Goal: Information Seeking & Learning: Learn about a topic

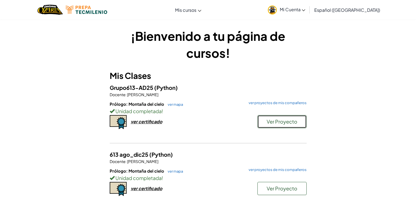
drag, startPoint x: 274, startPoint y: 122, endPoint x: 267, endPoint y: 124, distance: 6.8
click at [267, 124] on span "Ver Proyecto" at bounding box center [282, 121] width 31 height 6
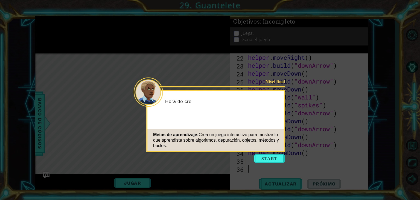
scroll to position [190, 0]
click at [276, 155] on button "Start" at bounding box center [269, 158] width 31 height 9
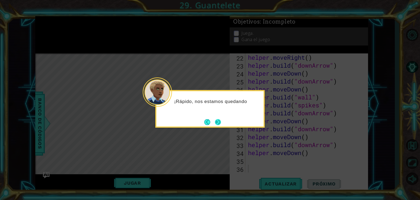
click at [221, 124] on button "Next" at bounding box center [218, 122] width 6 height 6
click at [215, 121] on button "Next" at bounding box center [218, 122] width 6 height 6
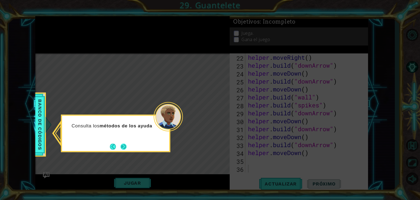
click at [123, 150] on button "Next" at bounding box center [123, 146] width 7 height 7
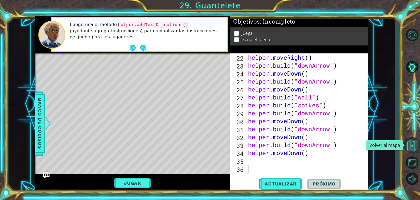
click at [411, 151] on button "Volver al mapa" at bounding box center [412, 145] width 16 height 16
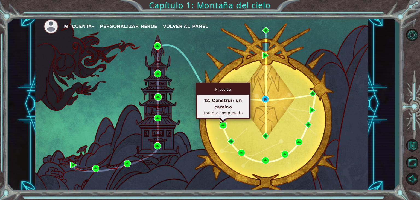
click at [224, 123] on img at bounding box center [223, 125] width 7 height 7
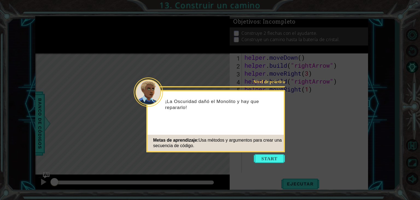
drag, startPoint x: 280, startPoint y: 163, endPoint x: 378, endPoint y: 123, distance: 106.3
click at [378, 123] on icon at bounding box center [210, 100] width 420 height 200
click at [265, 158] on button "Start" at bounding box center [269, 158] width 31 height 9
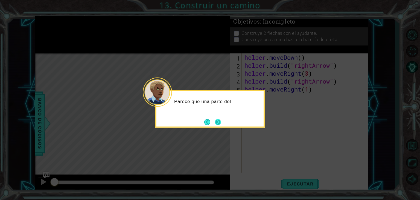
click at [220, 123] on button "Next" at bounding box center [218, 122] width 6 height 6
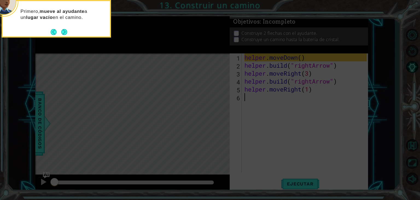
click at [296, 181] on icon at bounding box center [210, 30] width 420 height 340
click at [67, 35] on footer at bounding box center [59, 32] width 17 height 8
click at [64, 31] on button "Next" at bounding box center [64, 32] width 6 height 6
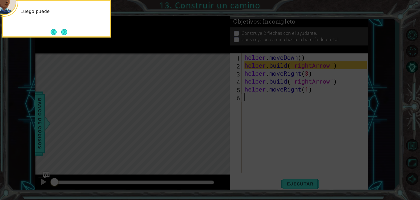
click at [64, 31] on button "Next" at bounding box center [64, 32] width 6 height 6
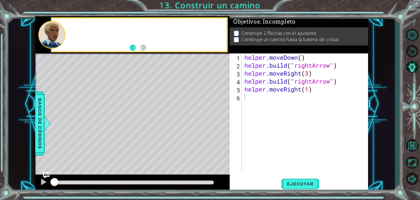
click at [64, 31] on div at bounding box center [51, 35] width 27 height 28
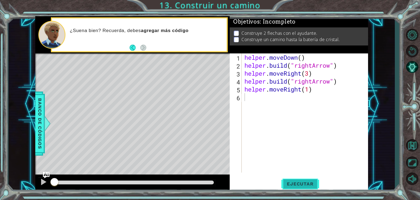
click at [295, 185] on span "Ejecutar" at bounding box center [300, 183] width 37 height 5
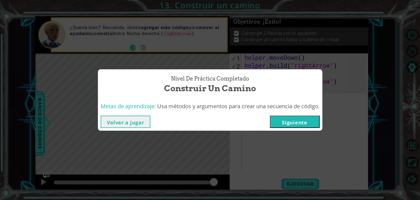
click at [135, 120] on button "Volver a jugar" at bounding box center [126, 121] width 50 height 12
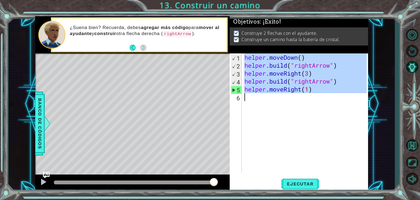
drag, startPoint x: 244, startPoint y: 57, endPoint x: 333, endPoint y: 94, distance: 96.5
click at [333, 94] on div "helper . moveDown ( ) helper . build ( "rightArrow" ) helper . moveRight ( 3 ) …" at bounding box center [307, 120] width 126 height 135
click at [272, 80] on div "helper . moveDown ( ) helper . build ( "rightArrow" ) helper . moveRight ( 3 ) …" at bounding box center [305, 112] width 123 height 119
drag, startPoint x: 316, startPoint y: 91, endPoint x: 242, endPoint y: 56, distance: 82.4
click at [242, 56] on div "[DOMAIN_NAME]("rightArrow") 1 2 3 4 5 6 helper . moveDown ( ) helper . build ( …" at bounding box center [298, 112] width 137 height 119
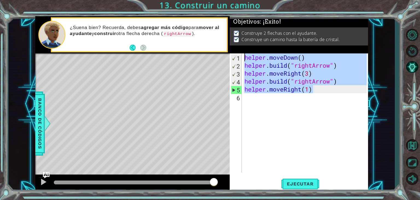
type textarea "helper.moveDown() [DOMAIN_NAME]("rightArrow")"
click at [416, 143] on button "Volver al mapa" at bounding box center [412, 145] width 16 height 16
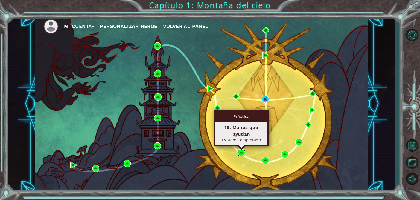
click at [243, 151] on img at bounding box center [241, 152] width 7 height 7
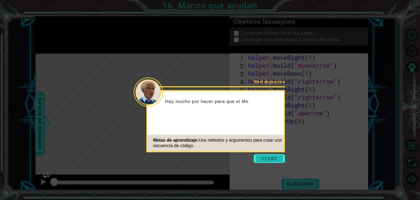
click at [271, 158] on button "Start" at bounding box center [269, 158] width 31 height 9
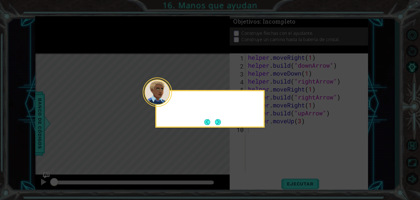
click at [271, 158] on icon at bounding box center [210, 100] width 420 height 200
click at [218, 121] on button "Next" at bounding box center [218, 122] width 6 height 6
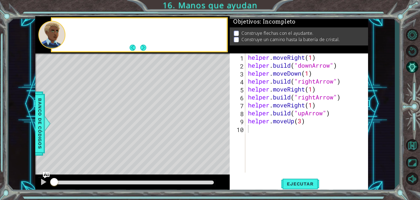
click at [218, 121] on div "Level Map" at bounding box center [161, 133] width 253 height 161
click at [308, 187] on button "Ejecutar" at bounding box center [300, 184] width 37 height 14
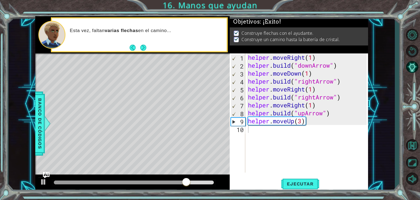
drag, startPoint x: 247, startPoint y: 56, endPoint x: 310, endPoint y: 123, distance: 92.1
click at [310, 123] on div "1 2 3 4 5 6 7 8 9 10 helper . moveRight ( 1 ) helper . build ( "downArrow" ) he…" at bounding box center [298, 112] width 137 height 119
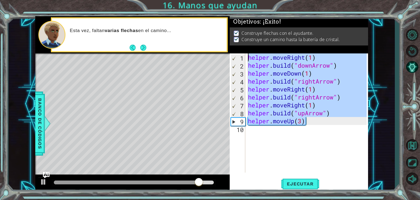
drag, startPoint x: 310, startPoint y: 123, endPoint x: 247, endPoint y: 56, distance: 92.1
click at [247, 56] on div "1 2 3 4 5 6 7 8 9 10 helper . moveRight ( 1 ) helper . build ( "downArrow" ) he…" at bounding box center [298, 112] width 137 height 119
paste textarea "Code Area"
type textarea "helper.moveRight(1)"
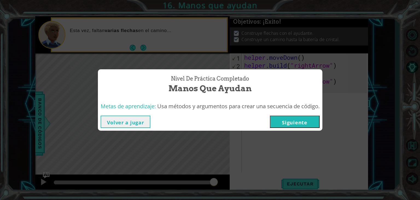
click at [125, 121] on button "Volver a jugar" at bounding box center [126, 121] width 50 height 12
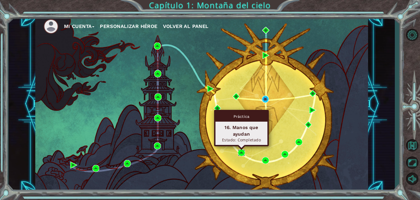
click at [240, 152] on img at bounding box center [241, 152] width 7 height 7
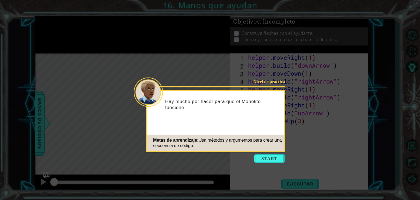
drag, startPoint x: 240, startPoint y: 152, endPoint x: 274, endPoint y: 173, distance: 39.8
click at [274, 153] on icon at bounding box center [210, 100] width 420 height 200
click at [274, 157] on button "Start" at bounding box center [269, 158] width 31 height 9
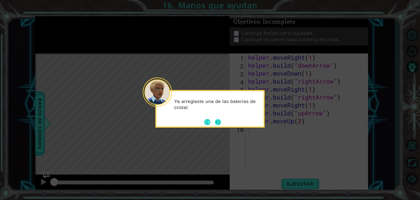
click at [219, 123] on button "Next" at bounding box center [218, 122] width 6 height 6
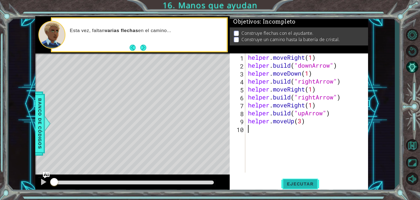
click at [304, 178] on button "Ejecutar" at bounding box center [300, 184] width 37 height 14
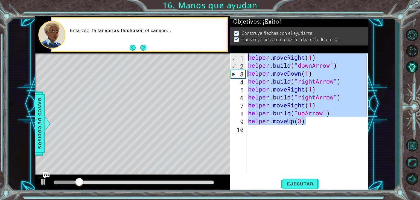
drag, startPoint x: 307, startPoint y: 123, endPoint x: 248, endPoint y: 57, distance: 89.0
click at [248, 57] on div "helper . moveRight ( 1 ) helper . build ( "downArrow" ) helper . moveDown ( 1 )…" at bounding box center [308, 120] width 123 height 135
type textarea "helper.moveRight(1) [DOMAIN_NAME]("downArrow")"
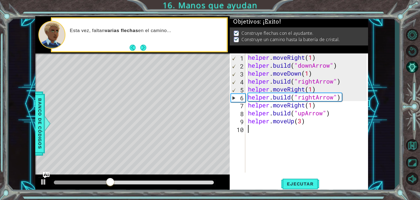
click at [273, 138] on div "helper . moveRight ( 1 ) helper . build ( "downArrow" ) helper . moveDown ( 1 )…" at bounding box center [308, 120] width 123 height 135
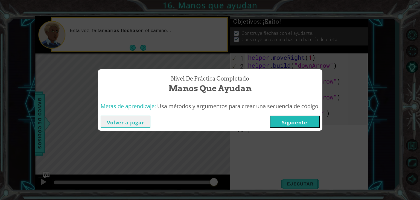
click at [138, 118] on button "Volver a jugar" at bounding box center [126, 121] width 50 height 12
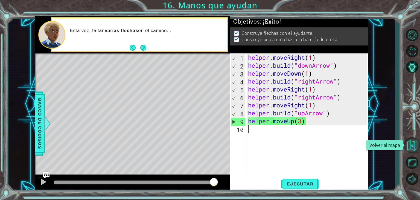
click at [414, 140] on button "Volver al mapa" at bounding box center [412, 145] width 16 height 16
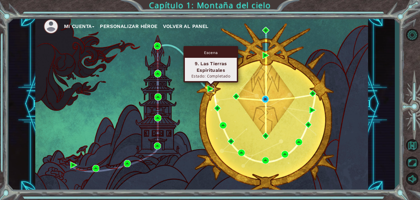
click at [210, 87] on img at bounding box center [210, 88] width 7 height 7
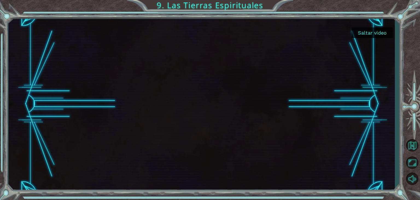
click at [366, 36] on button "Saltar video" at bounding box center [372, 32] width 41 height 11
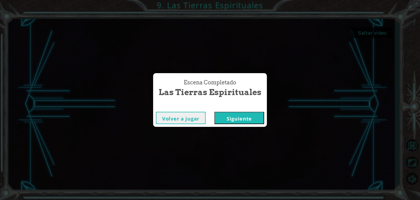
click at [253, 118] on button "Siguiente" at bounding box center [240, 118] width 50 height 12
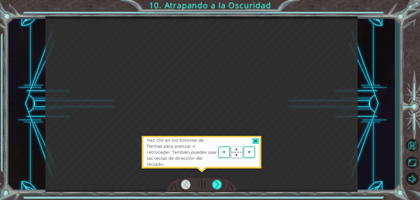
click at [257, 140] on div at bounding box center [256, 141] width 6 height 6
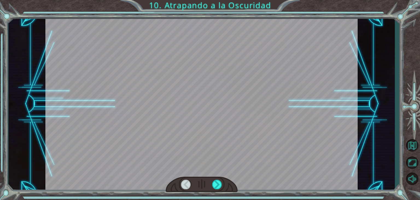
click at [185, 183] on div at bounding box center [186, 184] width 10 height 10
click at [416, 166] on button "Maximizar navegador" at bounding box center [412, 162] width 16 height 15
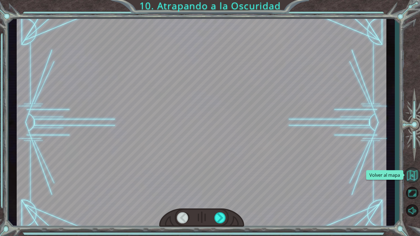
click at [416, 174] on button "Volver al mapa" at bounding box center [412, 175] width 16 height 16
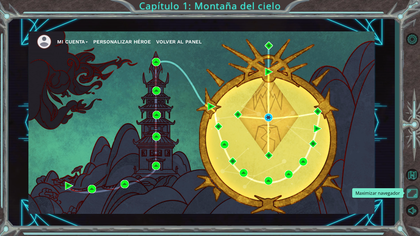
click at [412, 194] on button "Maximizar navegador" at bounding box center [412, 194] width 16 height 16
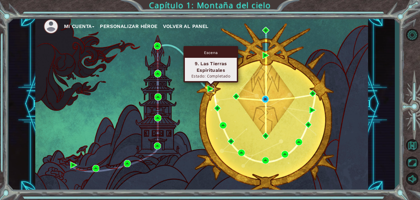
click at [209, 85] on img at bounding box center [210, 88] width 7 height 7
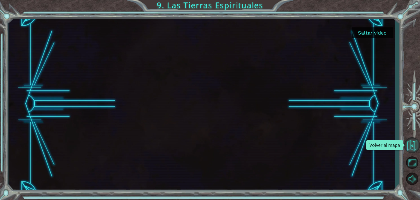
click at [413, 148] on button "Volver al mapa" at bounding box center [412, 145] width 16 height 16
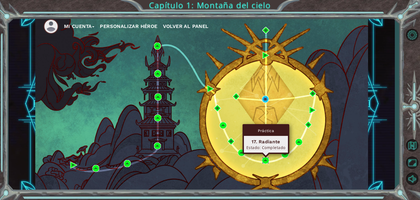
click at [265, 158] on img at bounding box center [265, 160] width 7 height 7
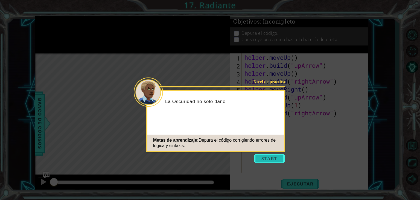
click at [280, 155] on button "Start" at bounding box center [269, 158] width 31 height 9
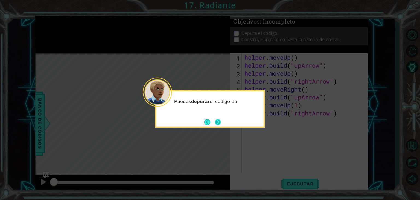
click at [219, 121] on button "Next" at bounding box center [218, 122] width 6 height 6
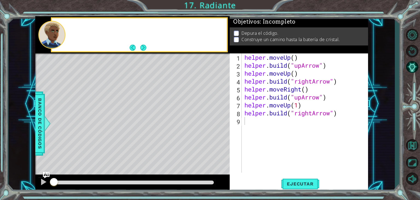
click at [219, 121] on div "Level Map" at bounding box center [161, 133] width 253 height 161
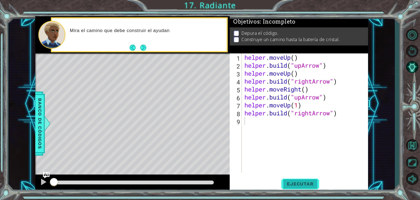
click at [308, 181] on button "Ejecutar" at bounding box center [300, 184] width 37 height 14
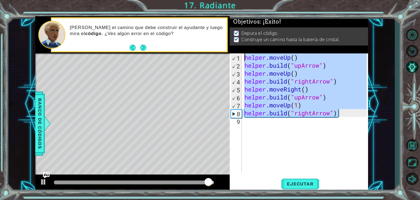
drag, startPoint x: 342, startPoint y: 113, endPoint x: 243, endPoint y: 59, distance: 113.4
click at [243, 59] on div "1 2 3 4 5 6 7 8 9 helper . moveUp ( ) helper . build ( "upArrow" ) helper . mov…" at bounding box center [298, 112] width 137 height 119
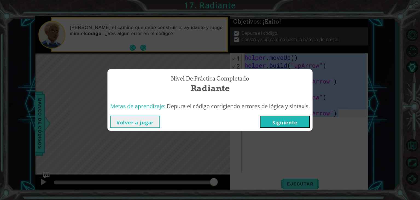
drag, startPoint x: 270, startPoint y: 78, endPoint x: 187, endPoint y: 133, distance: 99.6
click at [236, 140] on div "Nivel de práctica Completado Radiante Metas de aprendizaje: Depura el código co…" at bounding box center [210, 100] width 420 height 200
click at [141, 120] on button "Volver a jugar" at bounding box center [135, 121] width 50 height 12
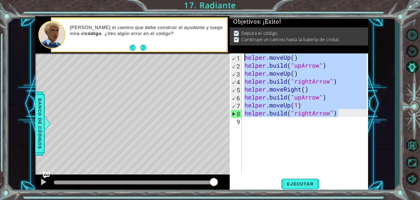
drag, startPoint x: 343, startPoint y: 115, endPoint x: 232, endPoint y: 54, distance: 127.0
click at [232, 54] on div "helper.moveUp() 1 2 3 4 5 6 7 8 9 helper . moveUp ( ) helper . build ( "upArrow…" at bounding box center [298, 112] width 137 height 119
type textarea "helper.moveUp() [DOMAIN_NAME]("upArrow")"
click at [415, 149] on button "Volver al mapa" at bounding box center [412, 145] width 16 height 16
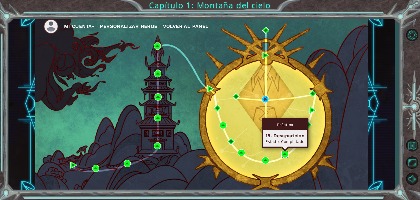
click at [284, 152] on img at bounding box center [285, 153] width 7 height 7
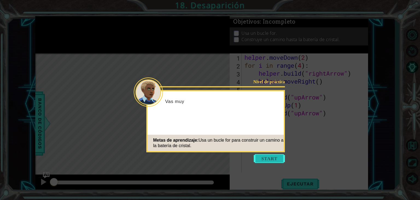
click at [278, 157] on button "Start" at bounding box center [269, 158] width 31 height 9
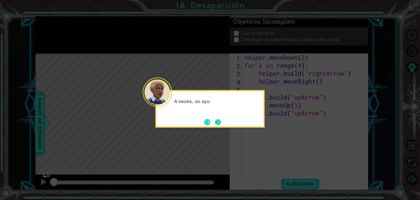
click at [216, 120] on button "Next" at bounding box center [218, 122] width 6 height 6
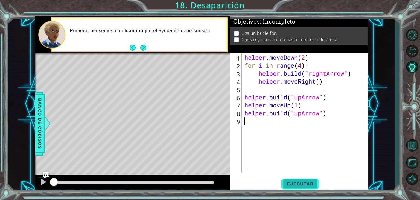
click at [305, 181] on span "Ejecutar" at bounding box center [300, 183] width 37 height 5
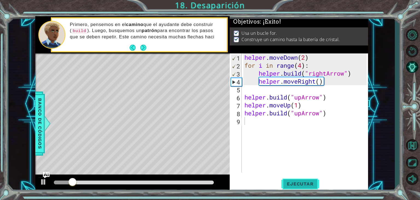
click at [305, 181] on span "Ejecutar" at bounding box center [300, 183] width 37 height 5
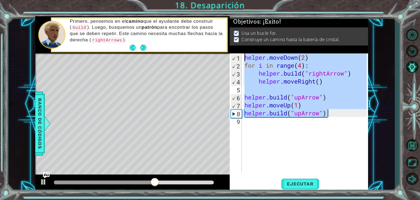
drag, startPoint x: 340, startPoint y: 115, endPoint x: 243, endPoint y: 55, distance: 114.4
click at [243, 55] on div "1 2 3 4 5 6 7 8 9 helper . moveDown ( 2 ) for i in range ( 4 ) : helper . build…" at bounding box center [298, 112] width 137 height 119
type textarea "helper.moveDown(2) for i in range(4):"
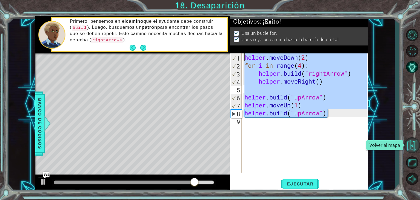
click at [412, 148] on button "Volver al mapa" at bounding box center [412, 145] width 16 height 16
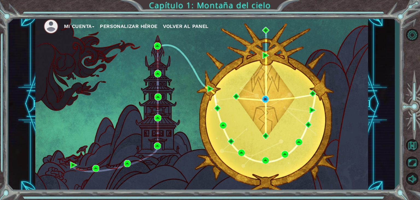
click at [303, 136] on div "Mi Cuenta Personalizar héroe Volver al panel" at bounding box center [201, 104] width 333 height 176
click at [302, 138] on div "Mi Cuenta Personalizar héroe Volver al panel" at bounding box center [201, 104] width 333 height 176
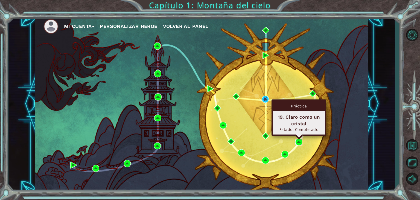
click at [300, 139] on img at bounding box center [298, 141] width 7 height 7
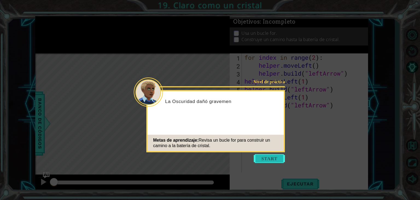
click at [276, 157] on button "Start" at bounding box center [269, 158] width 31 height 9
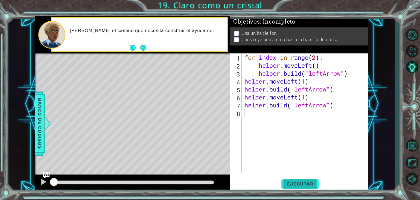
click at [294, 184] on span "Ejecutar" at bounding box center [300, 183] width 37 height 5
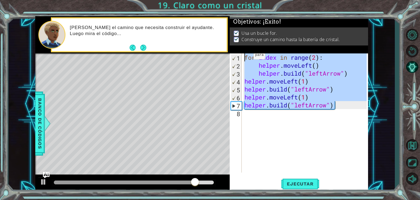
drag, startPoint x: 340, startPoint y: 106, endPoint x: 245, endPoint y: 56, distance: 107.0
click at [245, 56] on div "for index in range ( 2 ) : helper . moveLeft ( ) helper . build ( "leftArrow" )…" at bounding box center [307, 120] width 126 height 135
type textarea "for index in range(2): helper.moveLeft()"
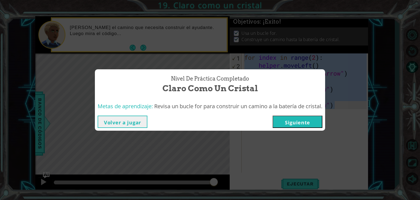
click at [301, 119] on button "Siguiente" at bounding box center [298, 121] width 50 height 12
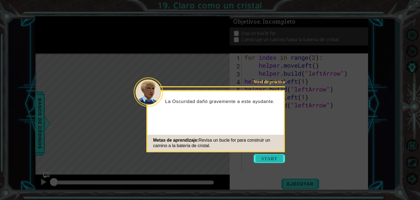
click at [276, 155] on button "Start" at bounding box center [269, 158] width 31 height 9
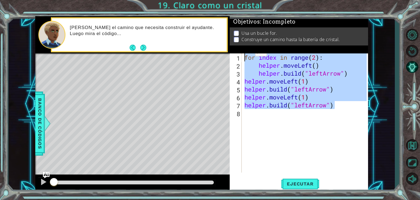
drag, startPoint x: 337, startPoint y: 109, endPoint x: 247, endPoint y: 53, distance: 105.2
click at [247, 53] on div "Objetivos : Incompleto Usa un bucle for. Construye un camino hasta la batería d…" at bounding box center [299, 104] width 138 height 176
type textarea "for index in range(2): helper.moveLeft()"
